Goal: Transaction & Acquisition: Purchase product/service

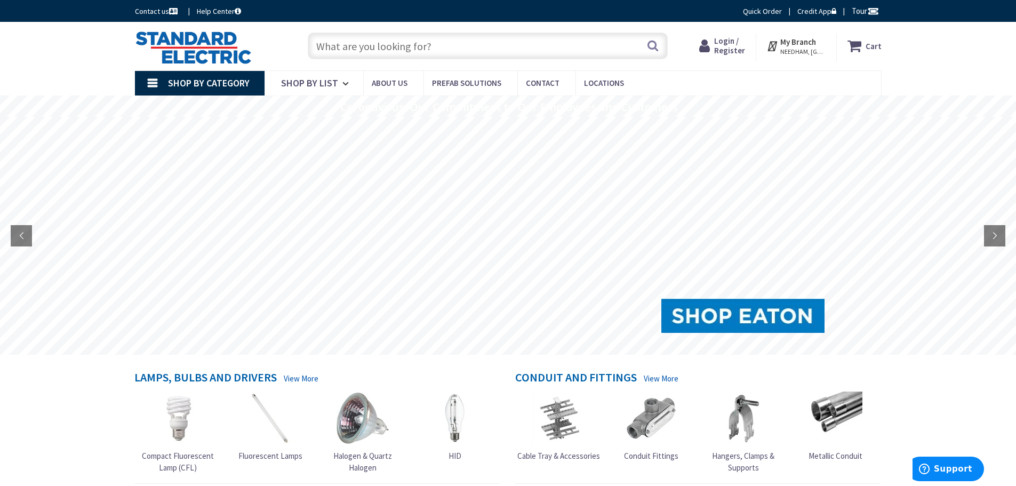
click at [806, 48] on span "NEEDHAM, MA" at bounding box center [803, 51] width 45 height 9
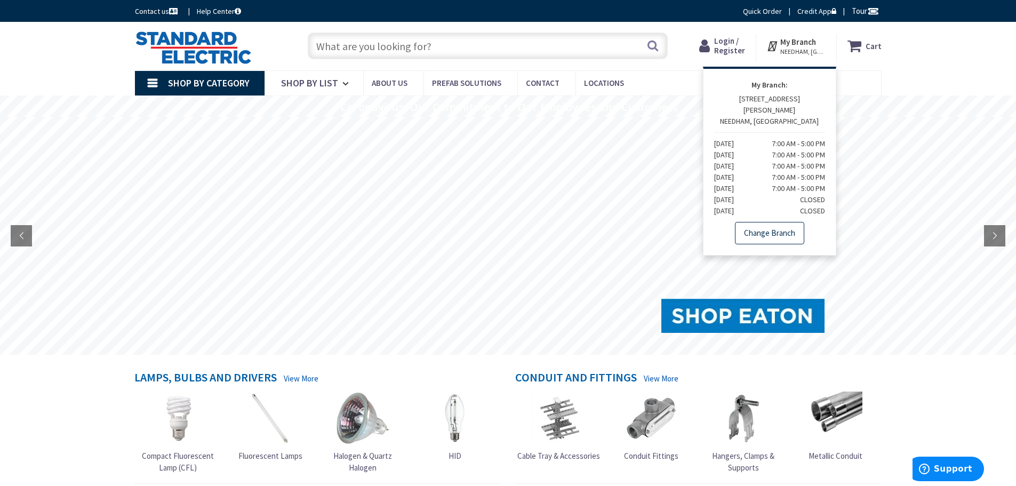
click at [771, 222] on link "Change Branch" at bounding box center [769, 233] width 69 height 22
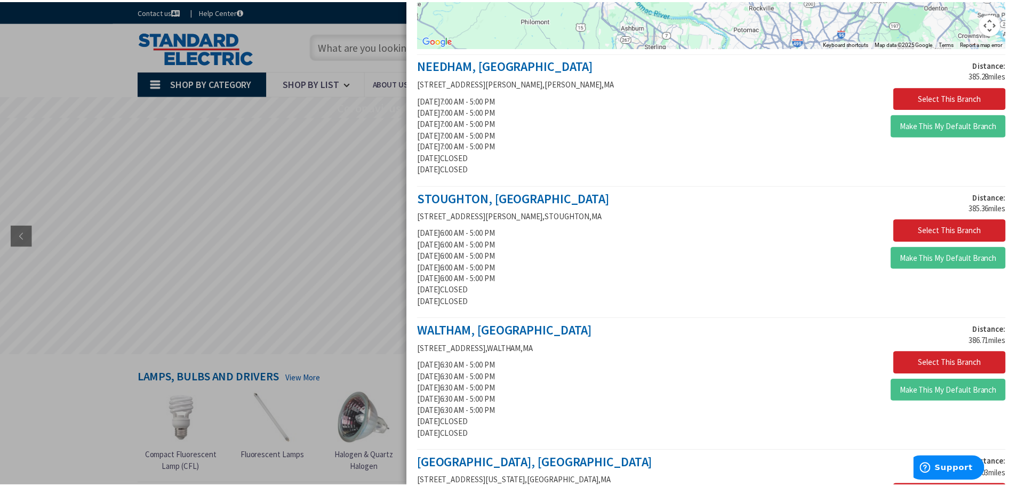
scroll to position [320, 0]
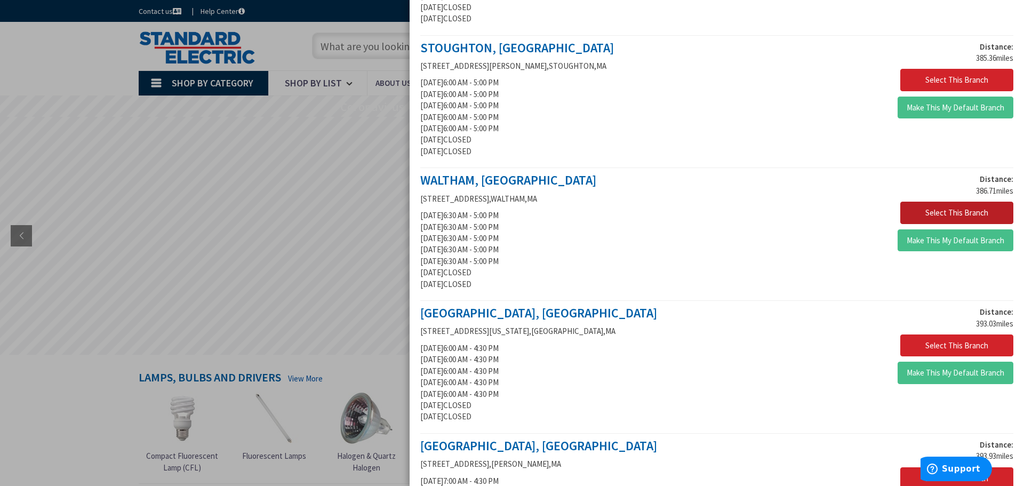
click at [936, 214] on button "Select This Branch" at bounding box center [957, 213] width 113 height 22
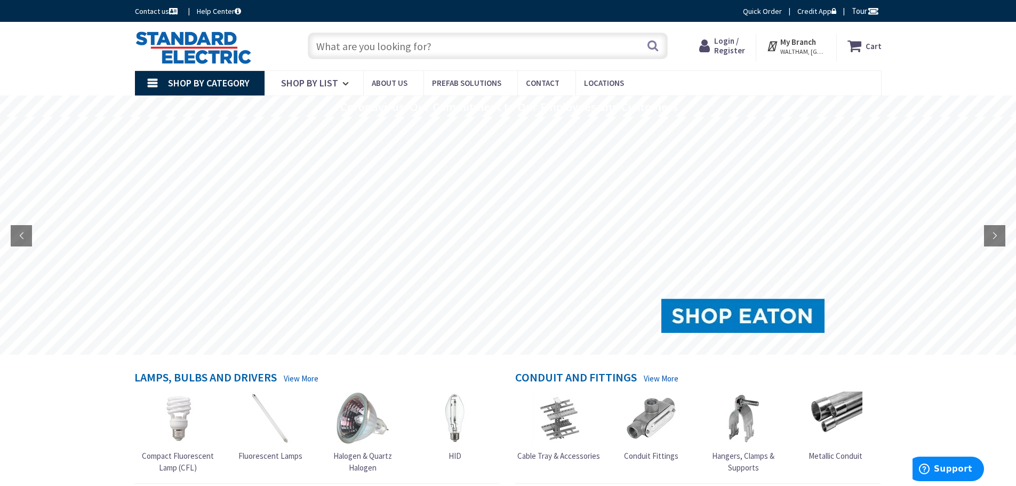
click at [362, 46] on input "text" at bounding box center [488, 46] width 360 height 27
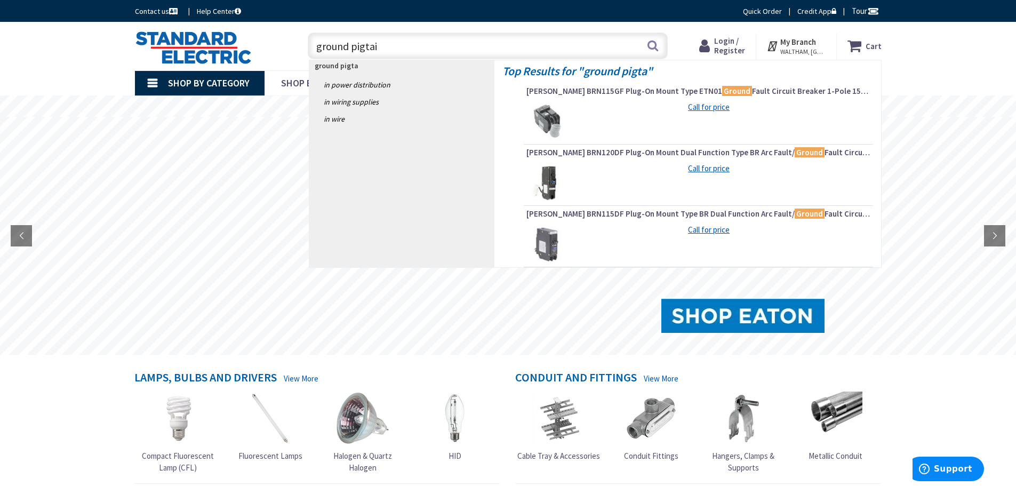
type input "ground pigtail"
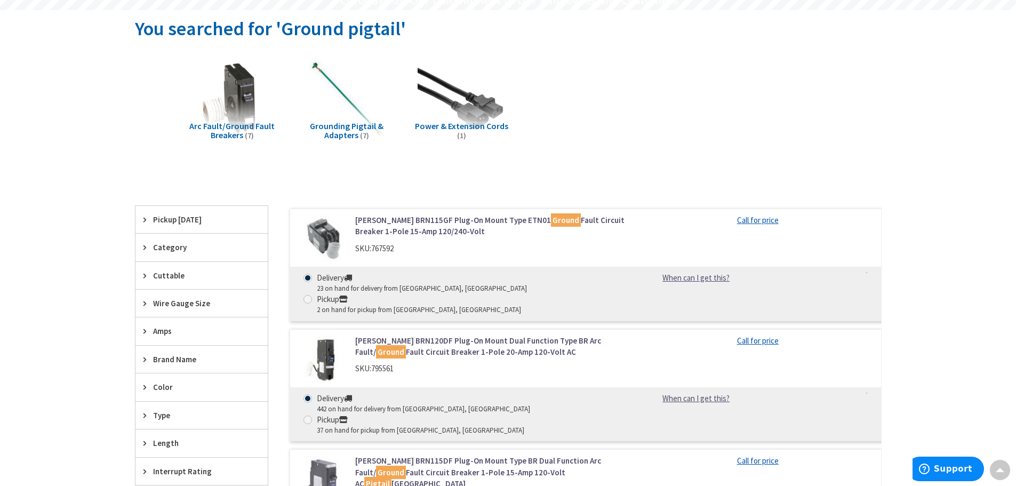
scroll to position [53, 0]
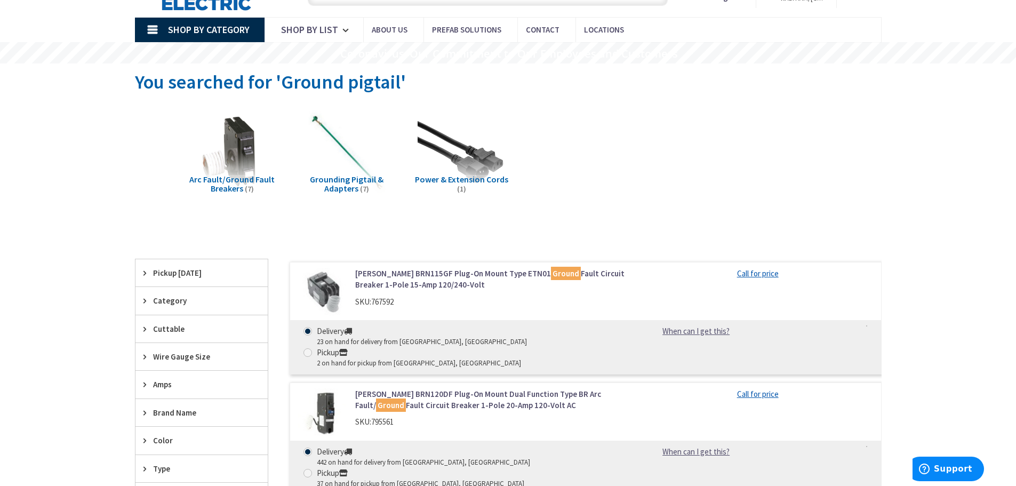
click at [356, 188] on span "Grounding Pigtail & Adapters" at bounding box center [347, 184] width 74 height 20
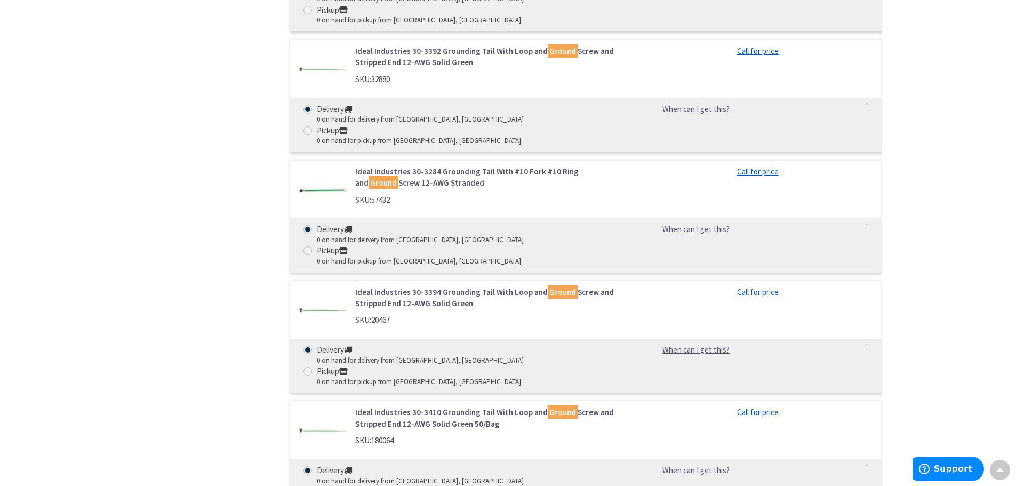
scroll to position [666, 0]
